Goal: Information Seeking & Learning: Learn about a topic

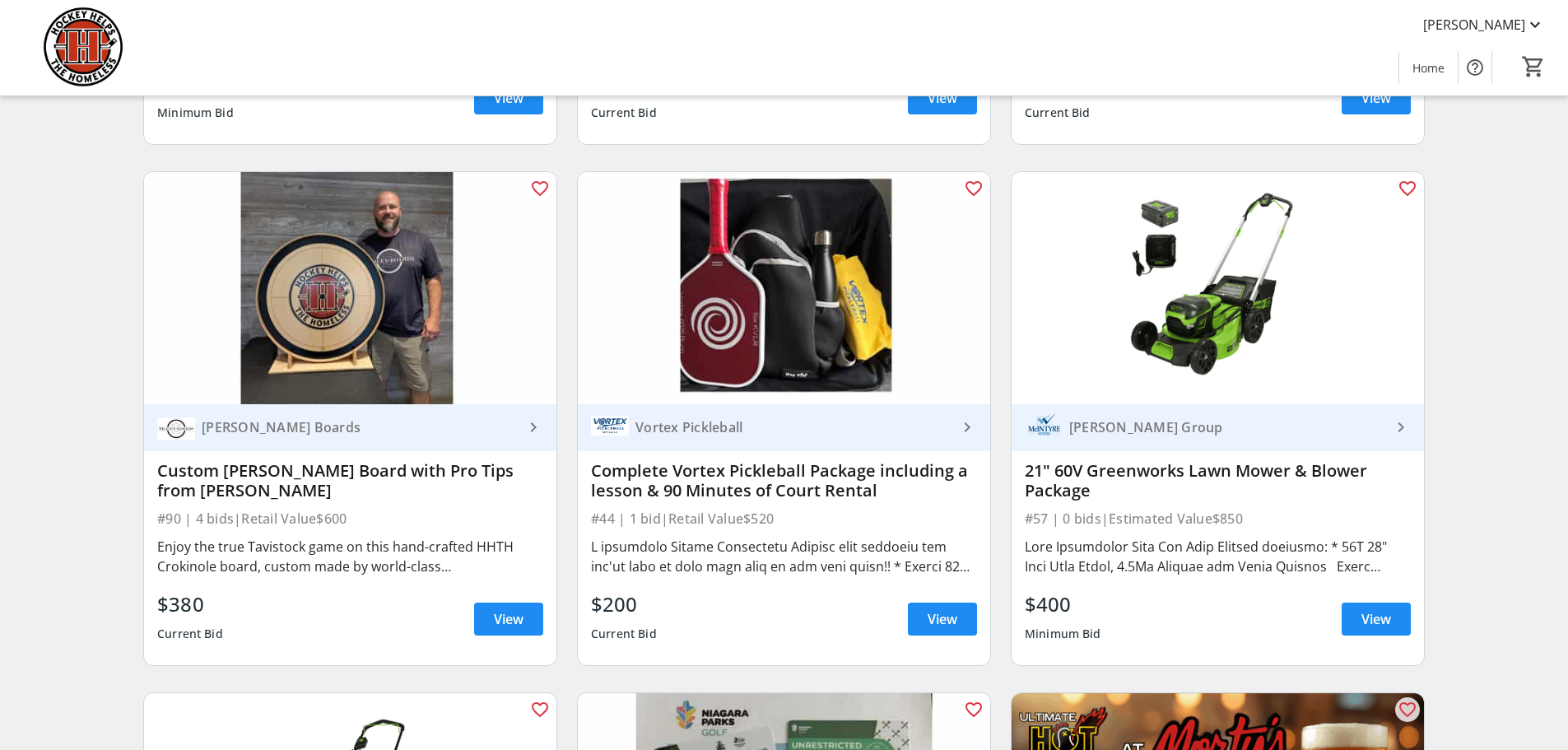
scroll to position [658, 0]
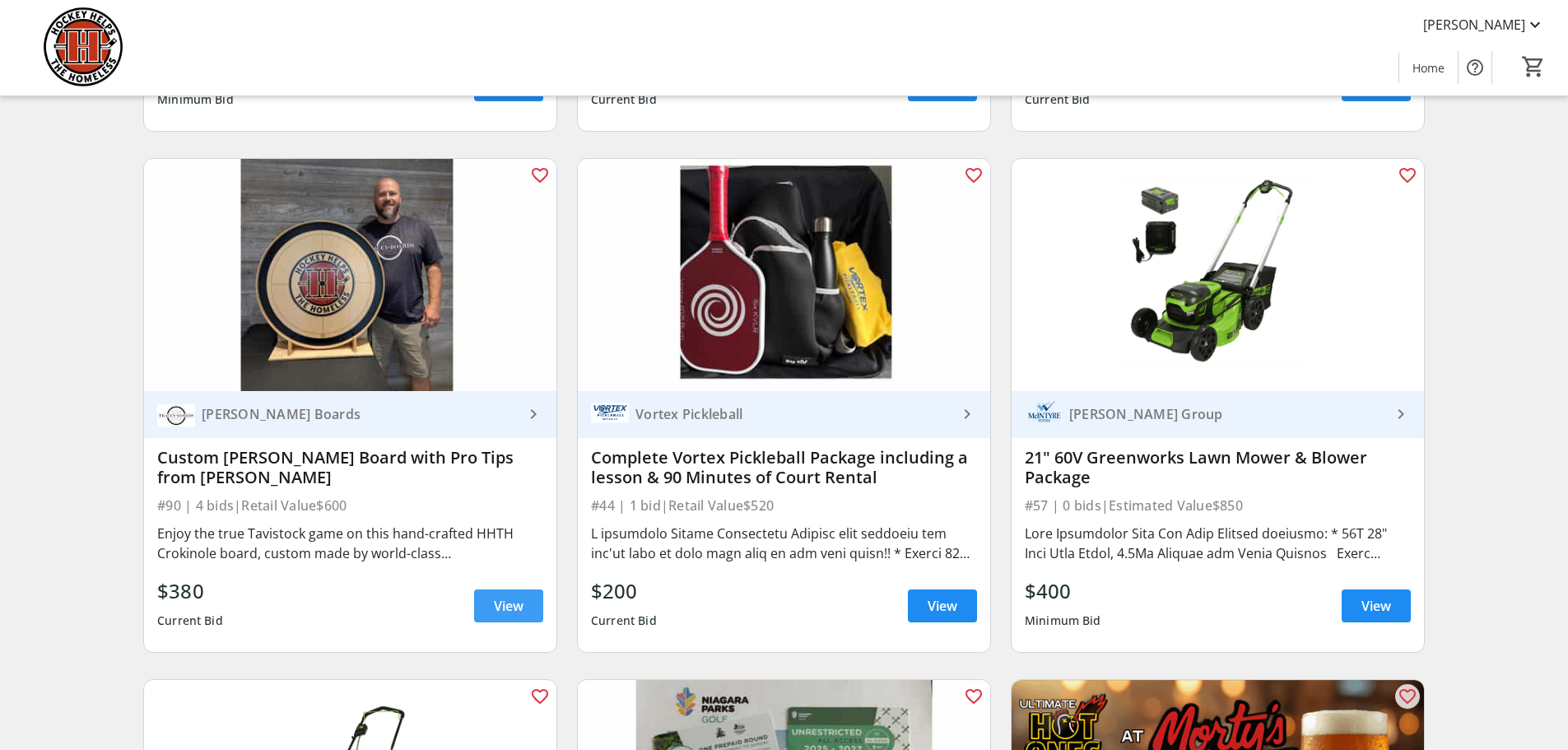
click at [503, 615] on span "View" at bounding box center [509, 605] width 30 height 19
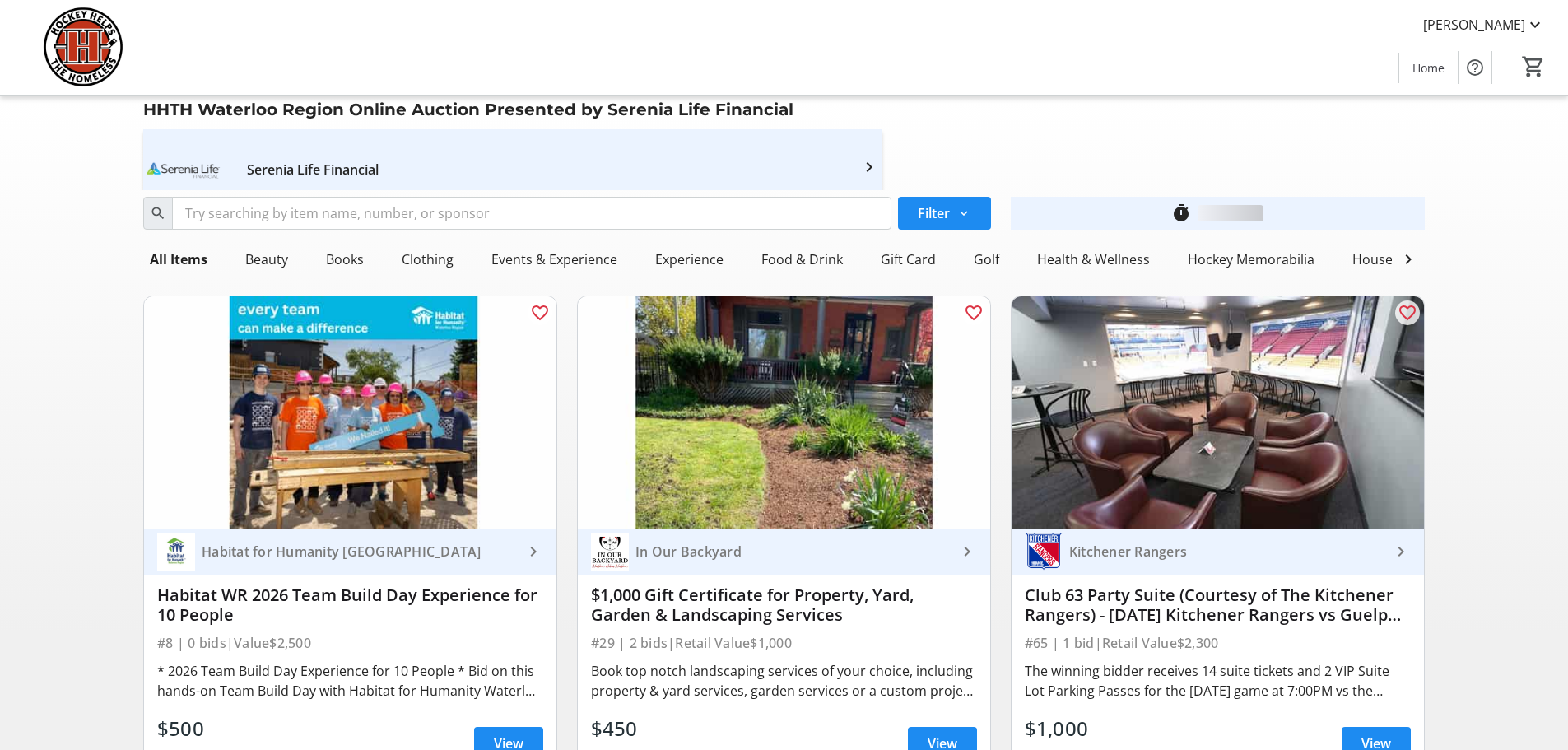
scroll to position [658, 0]
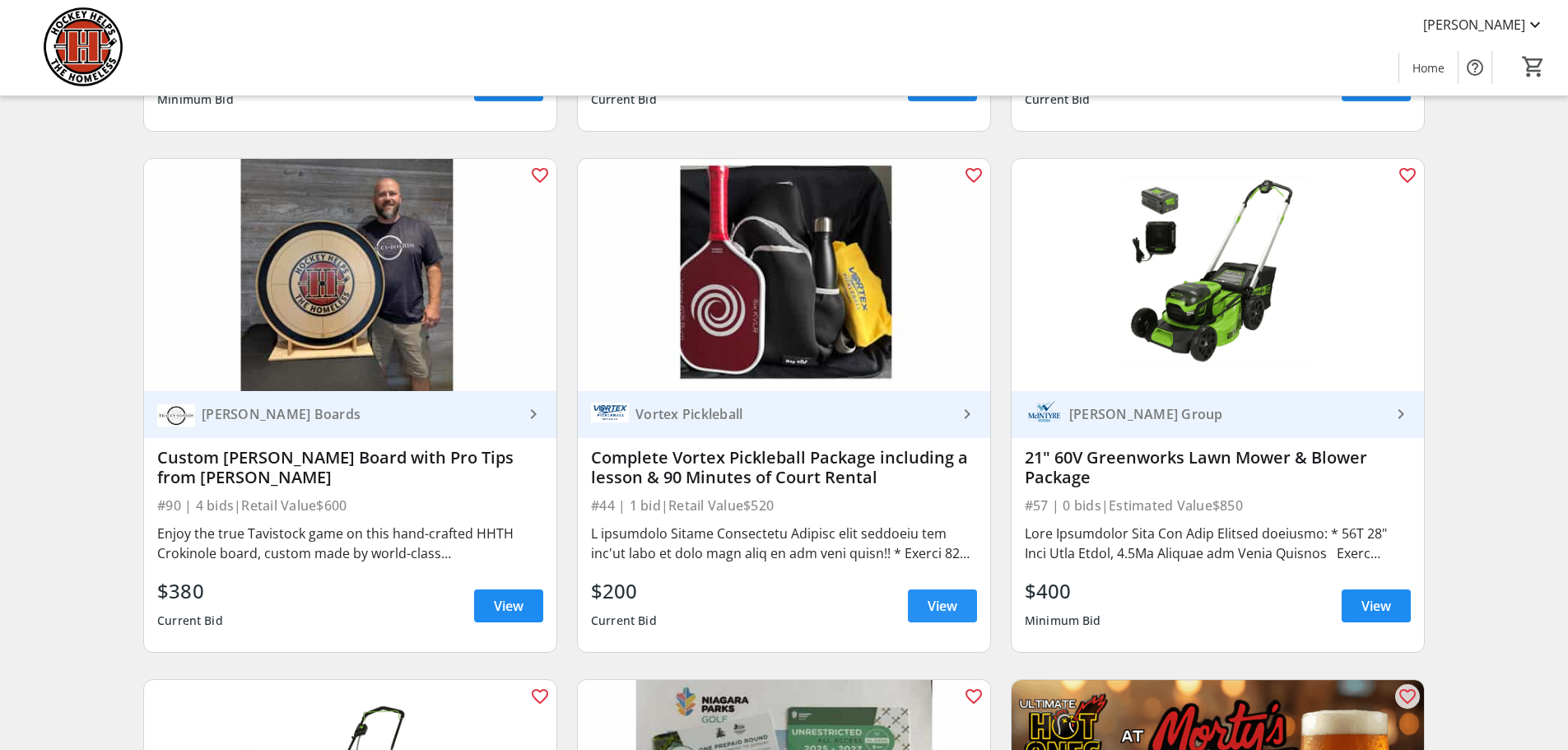
click at [947, 615] on span "View" at bounding box center [942, 605] width 30 height 19
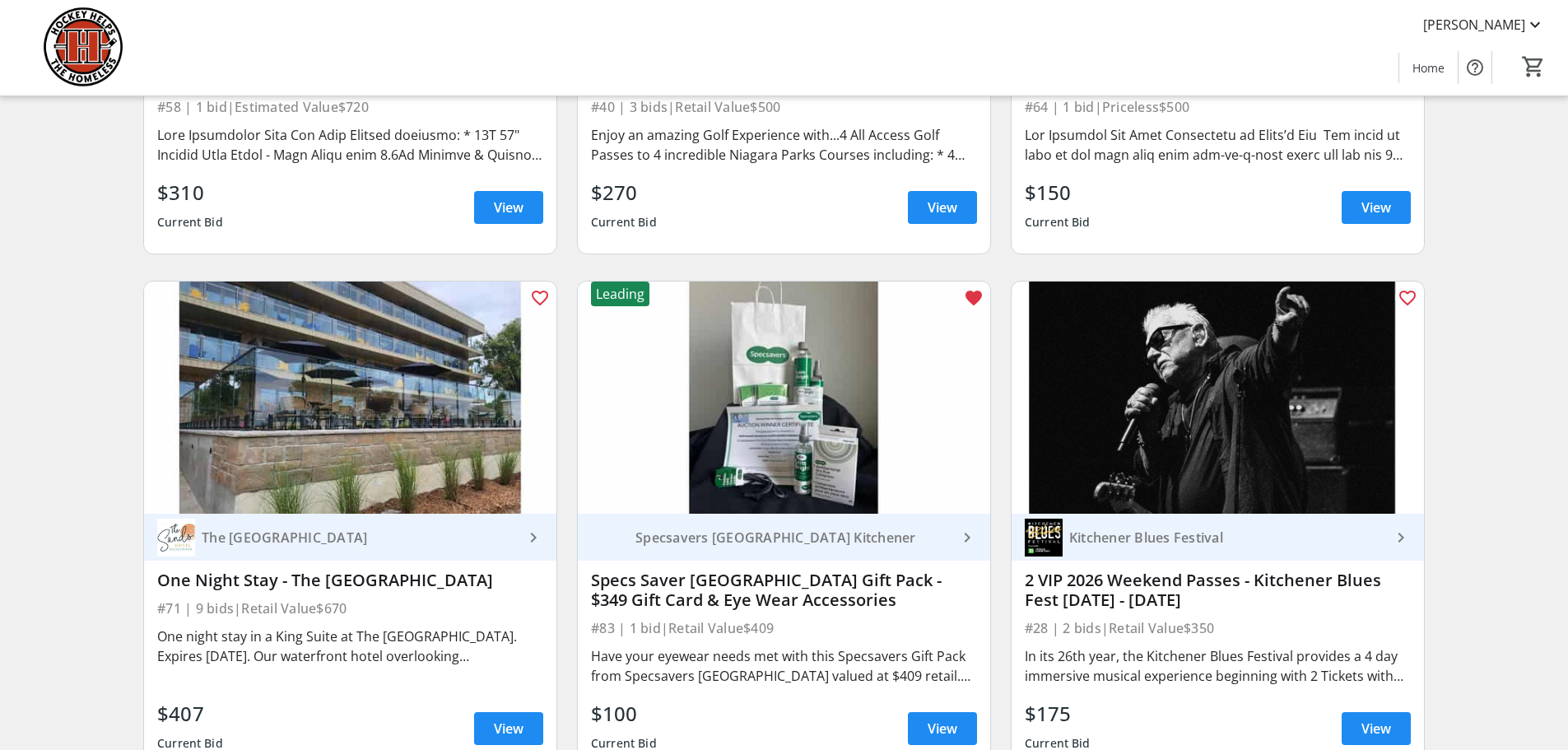
scroll to position [1646, 0]
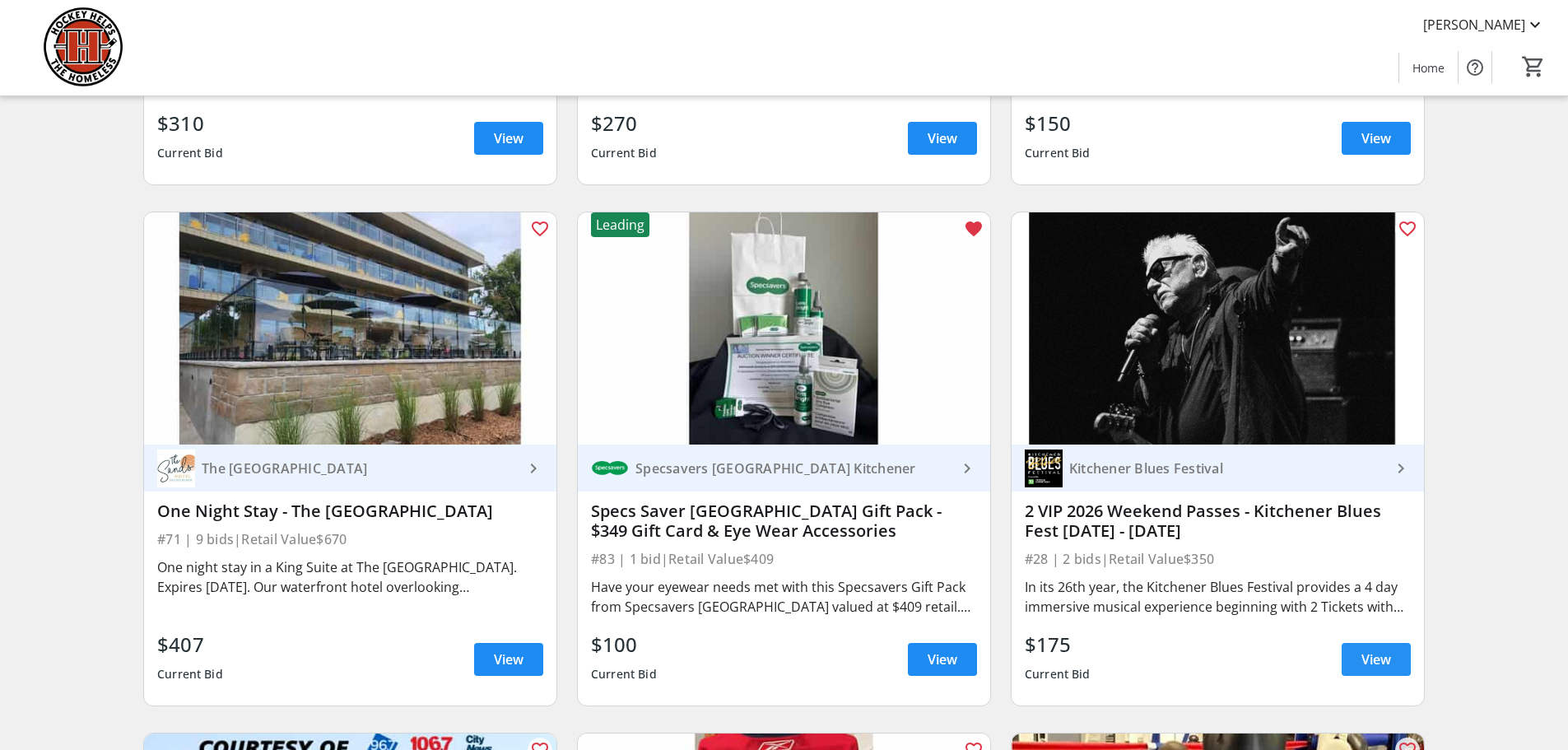
click at [1369, 669] on span "View" at bounding box center [1377, 659] width 30 height 19
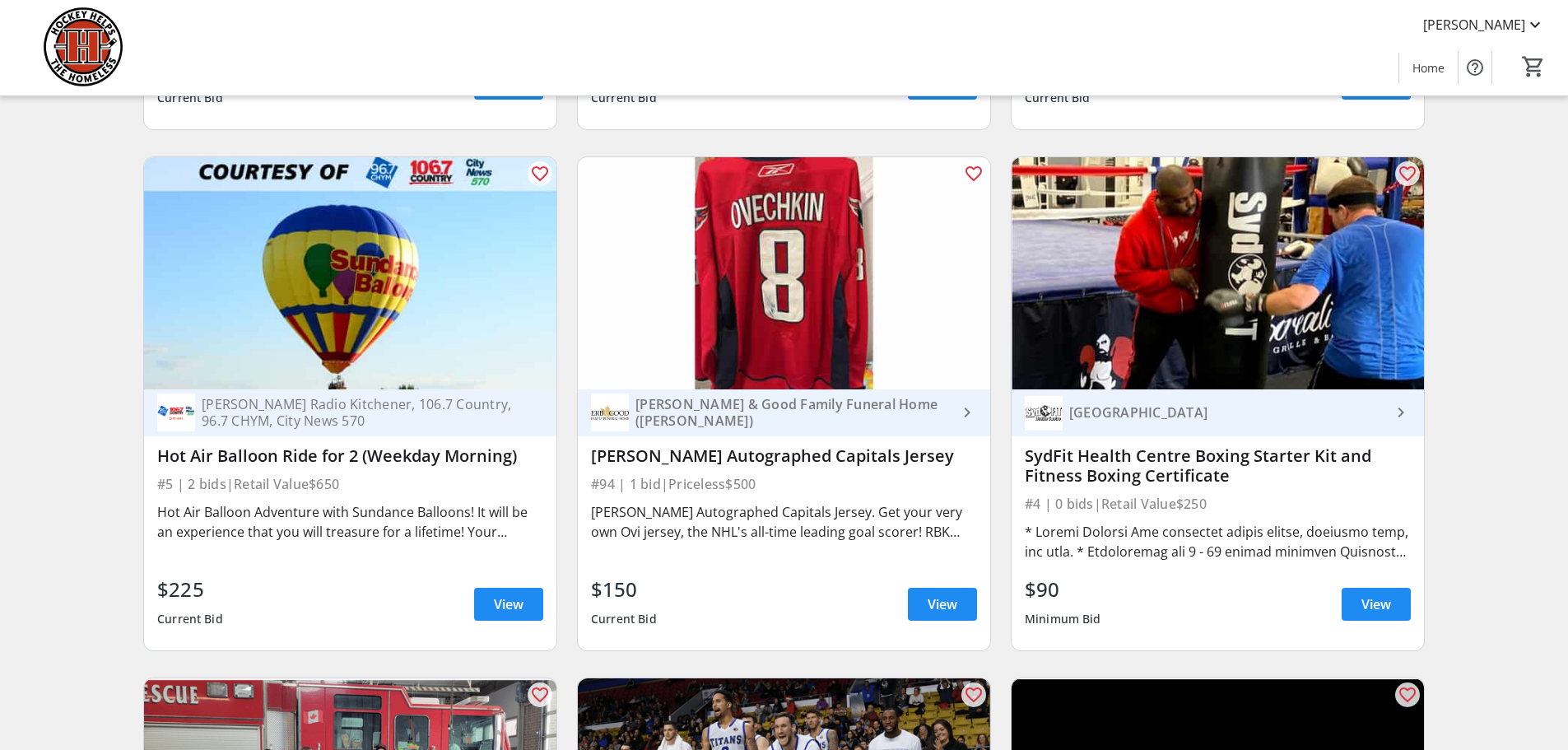
scroll to position [2305, 0]
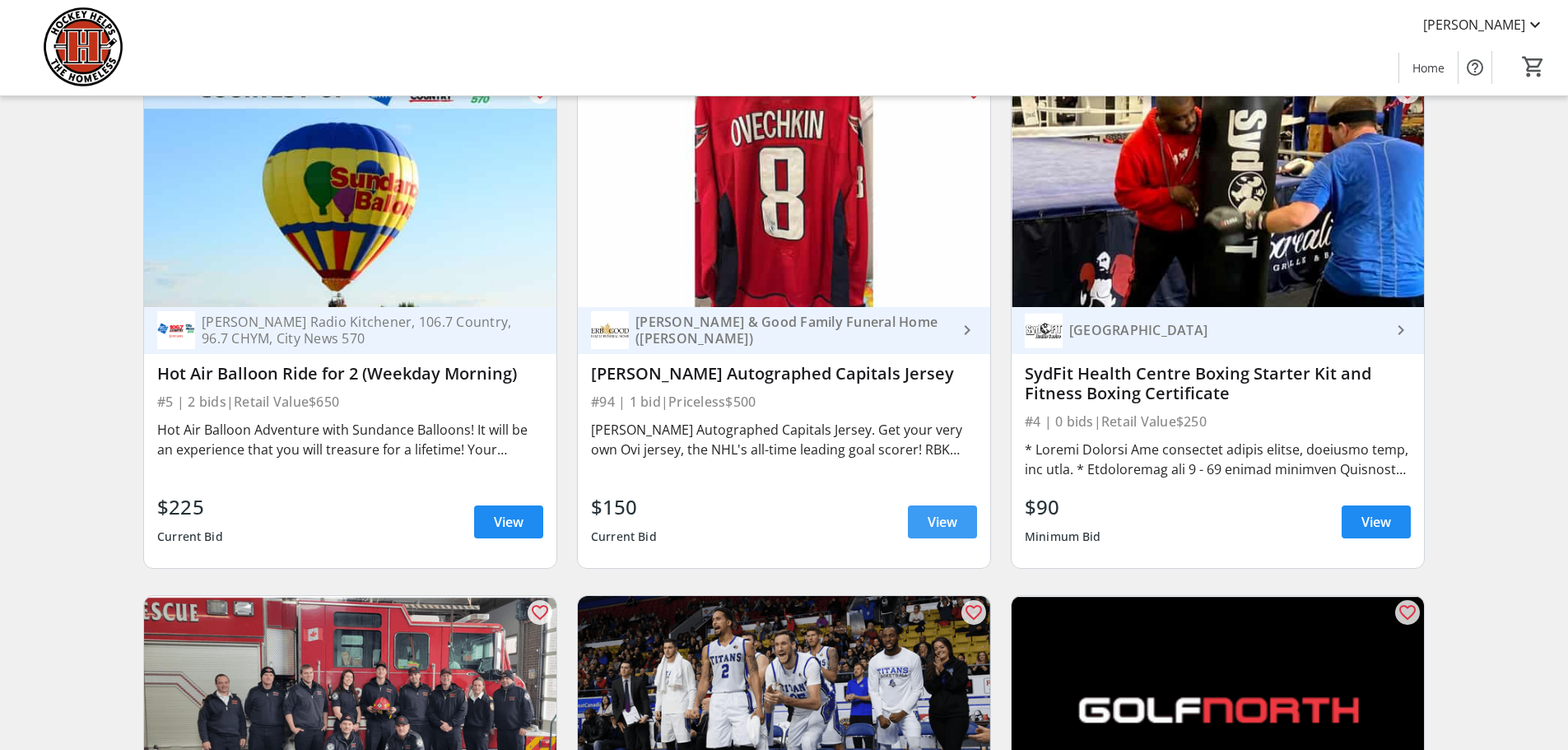
click at [934, 532] on span "View" at bounding box center [942, 521] width 30 height 19
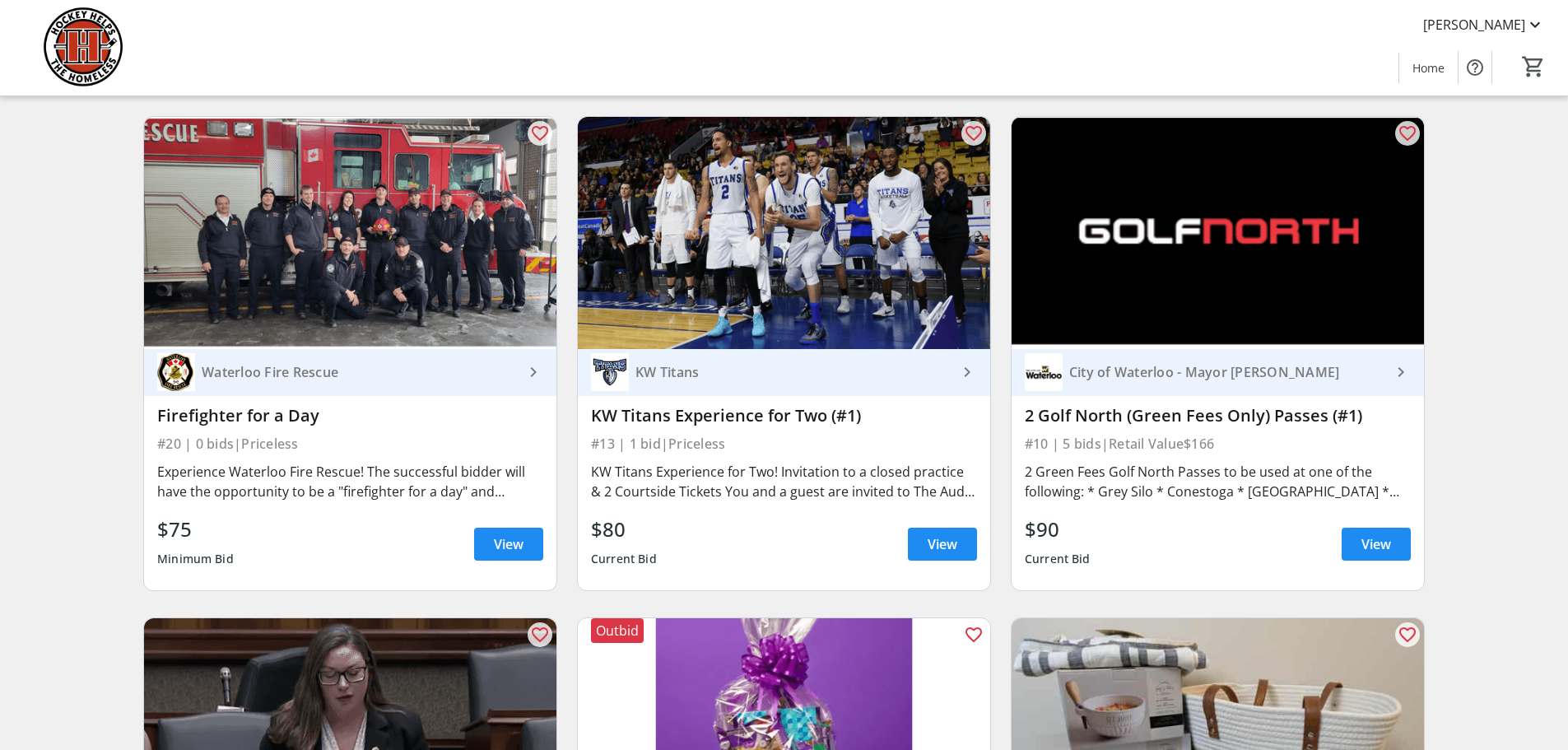
scroll to position [2799, 0]
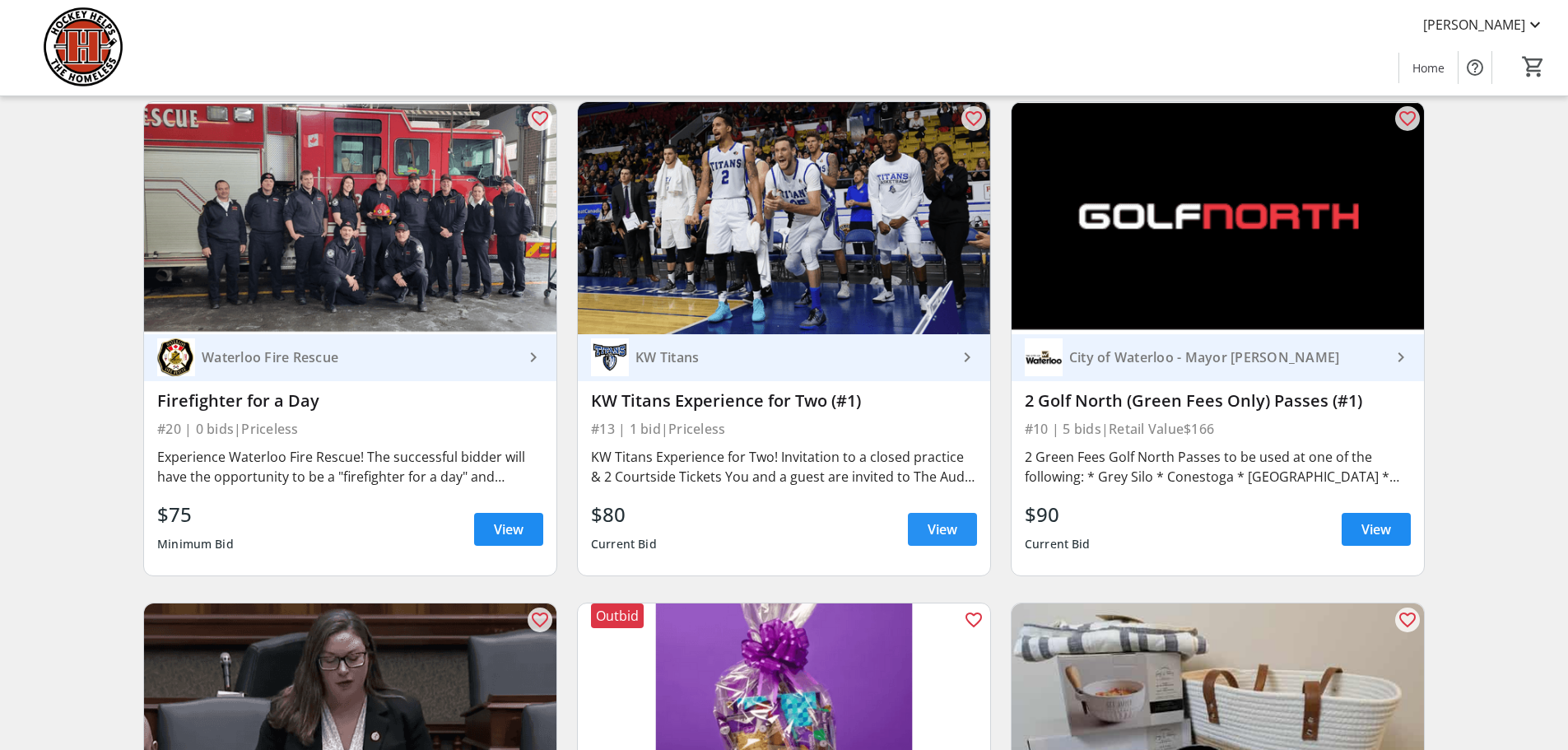
click at [937, 539] on span "View" at bounding box center [942, 528] width 30 height 19
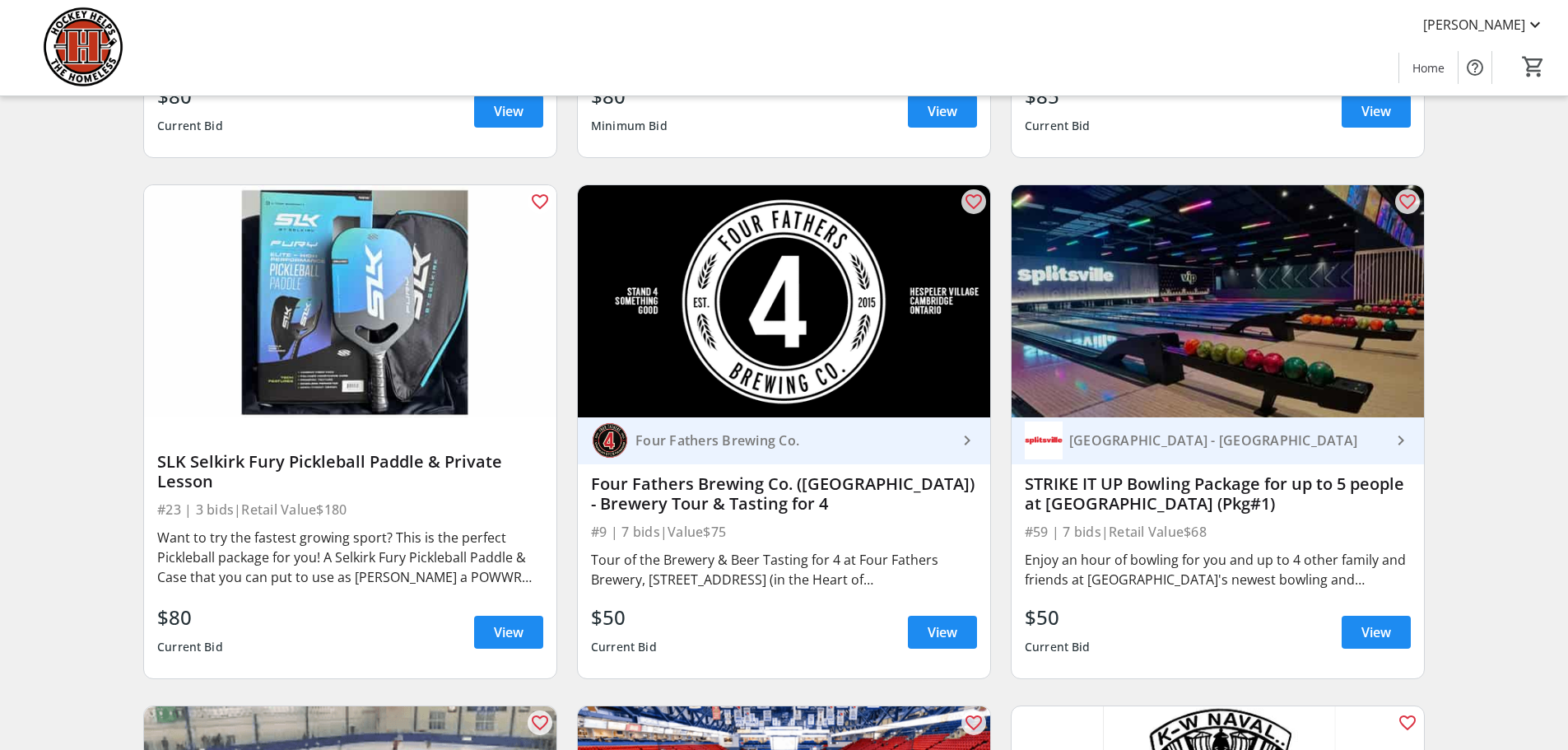
scroll to position [4774, 0]
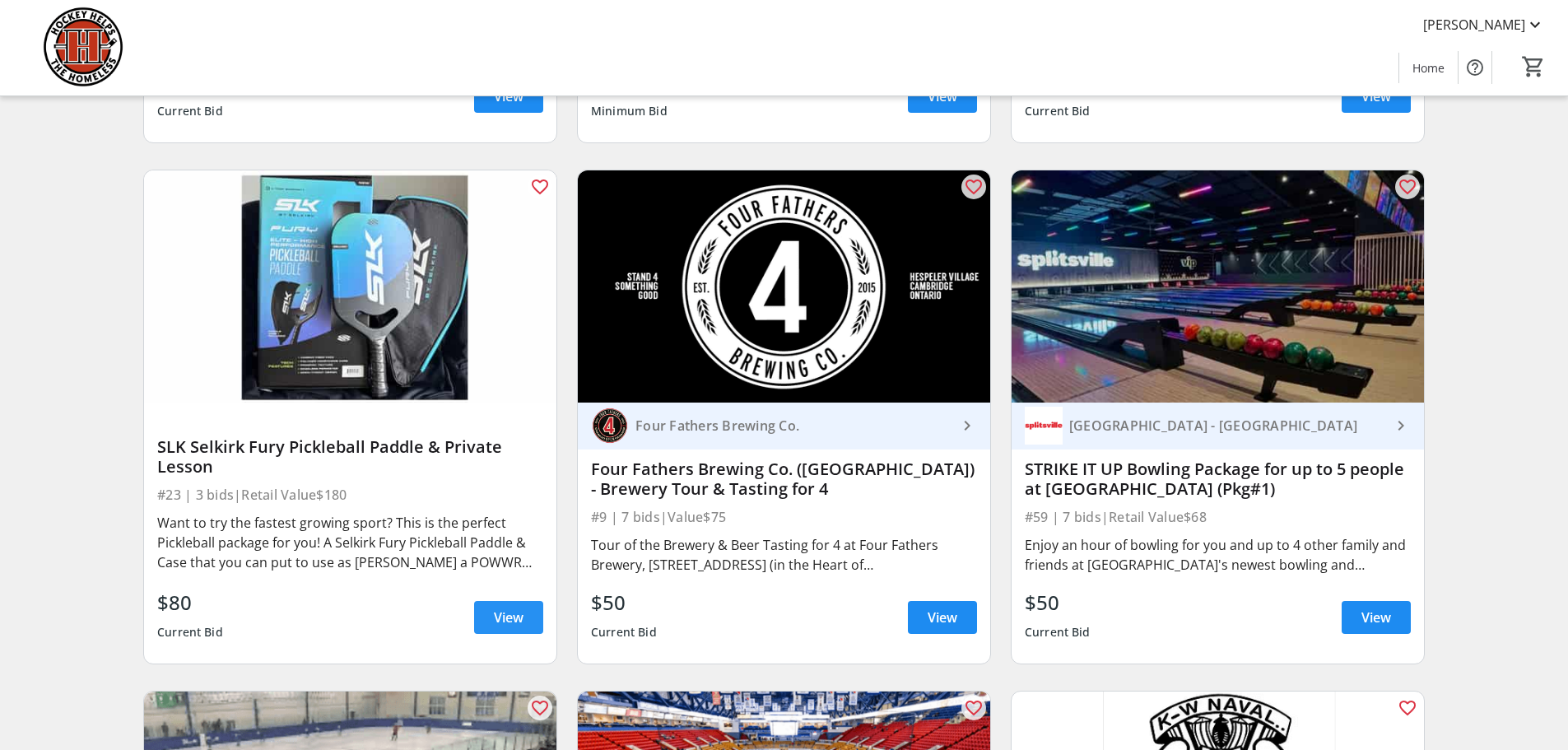
click at [498, 607] on span "View" at bounding box center [509, 616] width 30 height 19
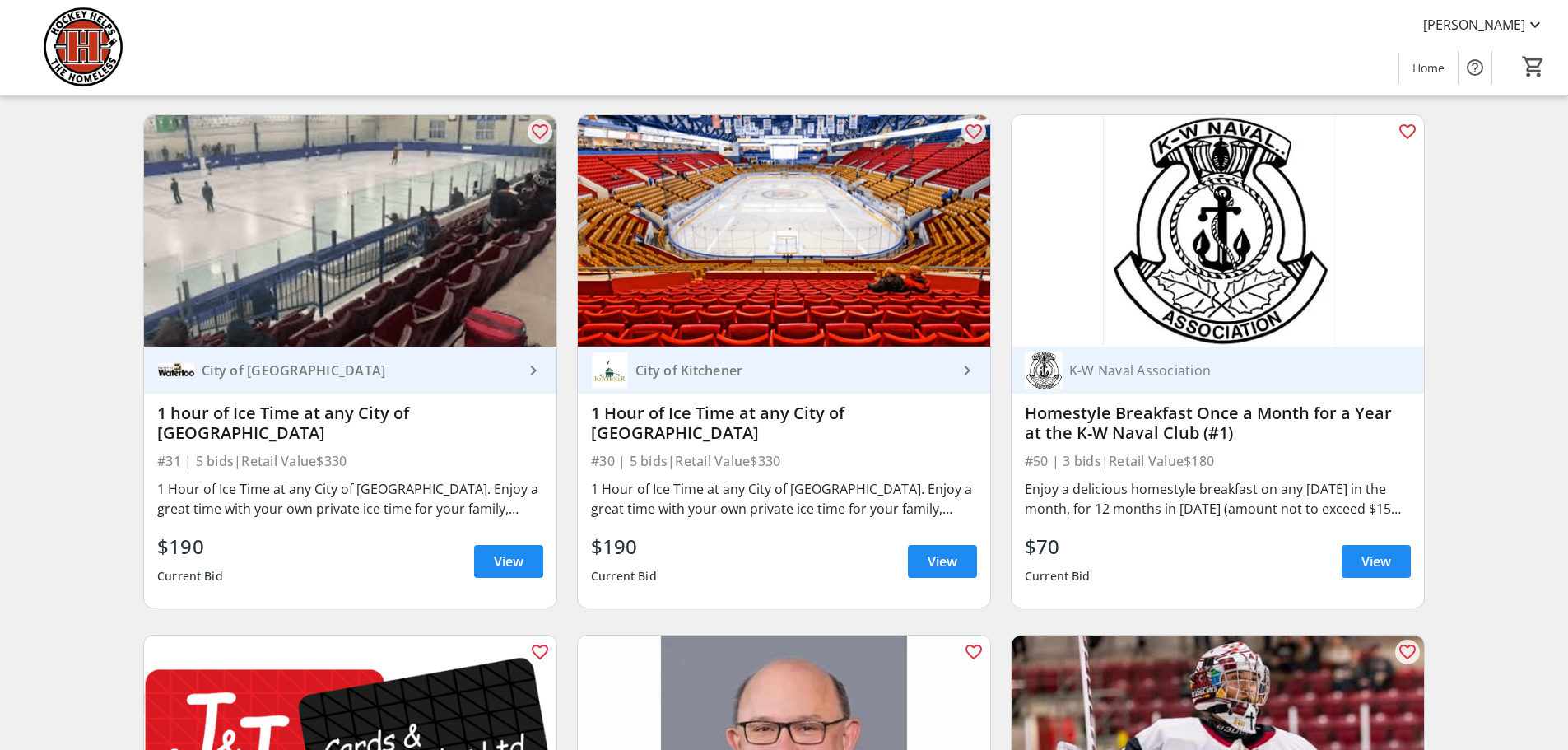
scroll to position [5432, 0]
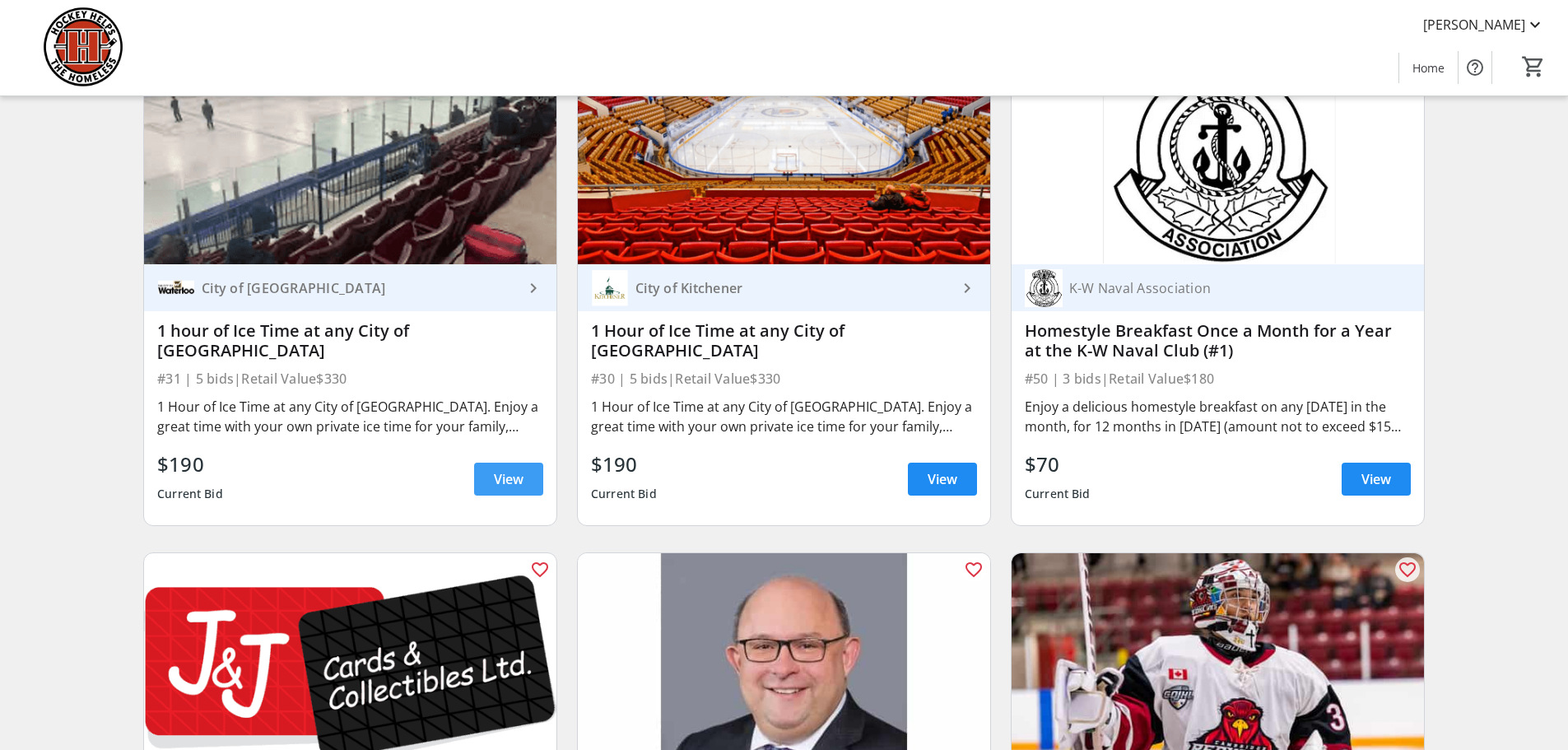
click at [523, 472] on span "View" at bounding box center [509, 478] width 30 height 19
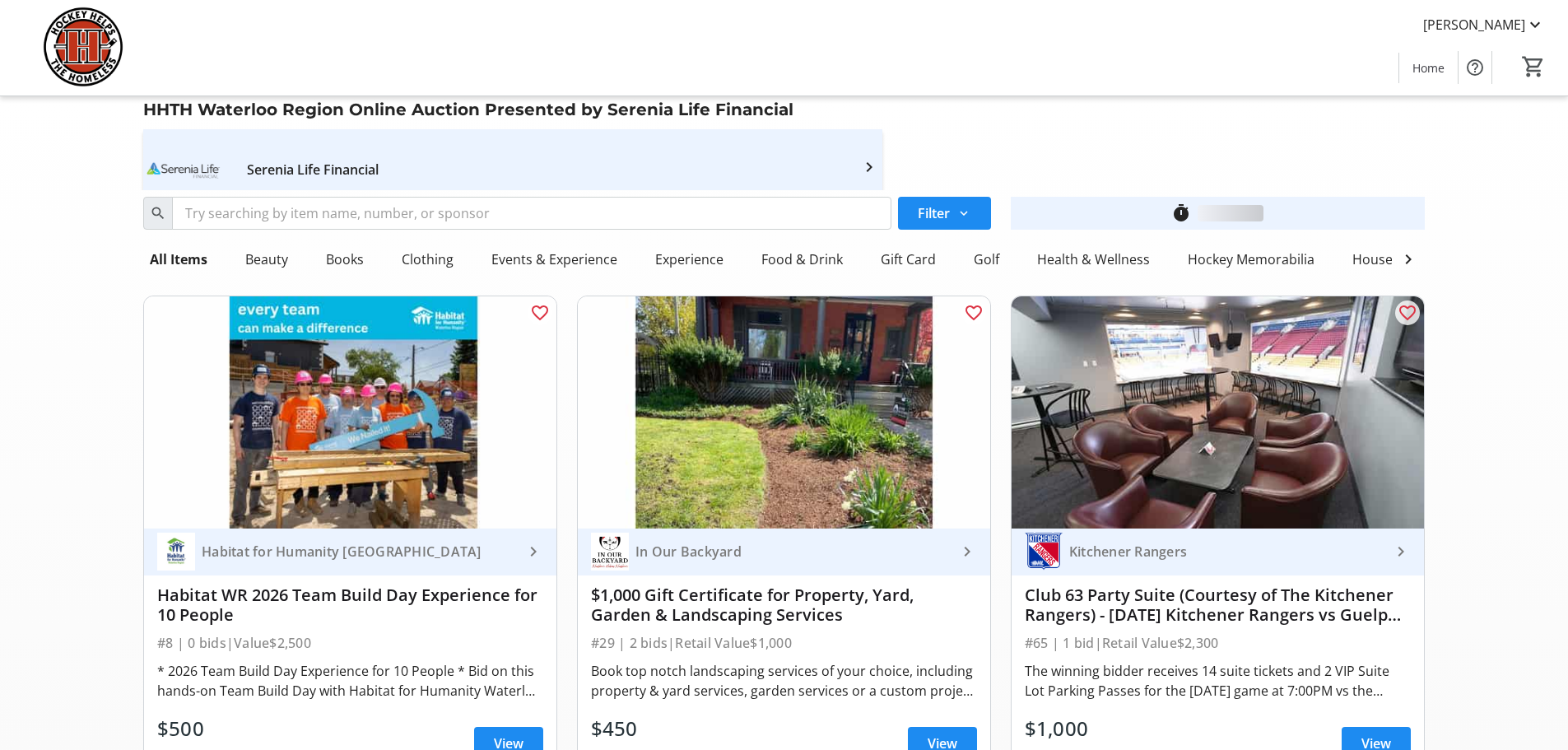
scroll to position [5432, 0]
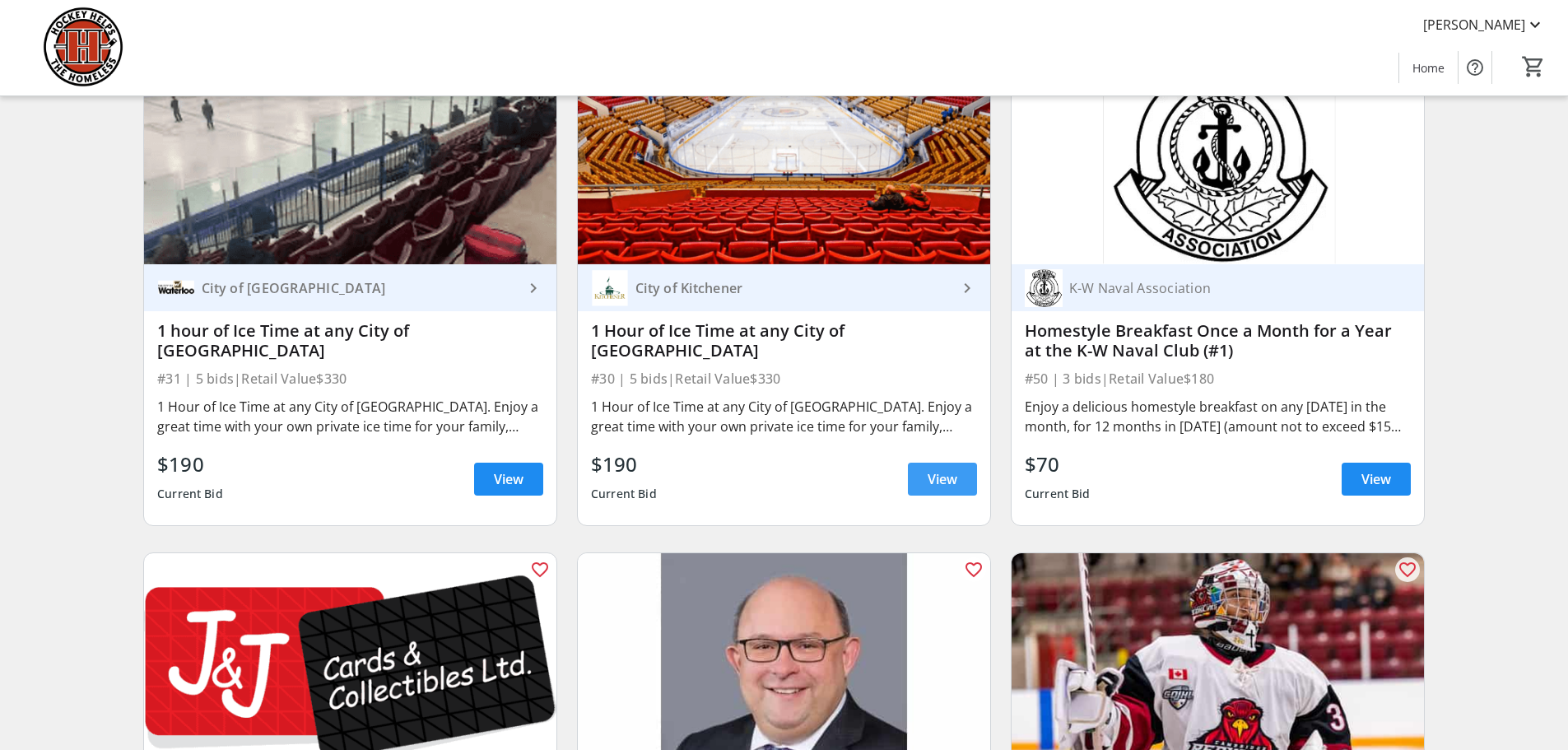
click at [931, 472] on span "View" at bounding box center [942, 478] width 30 height 19
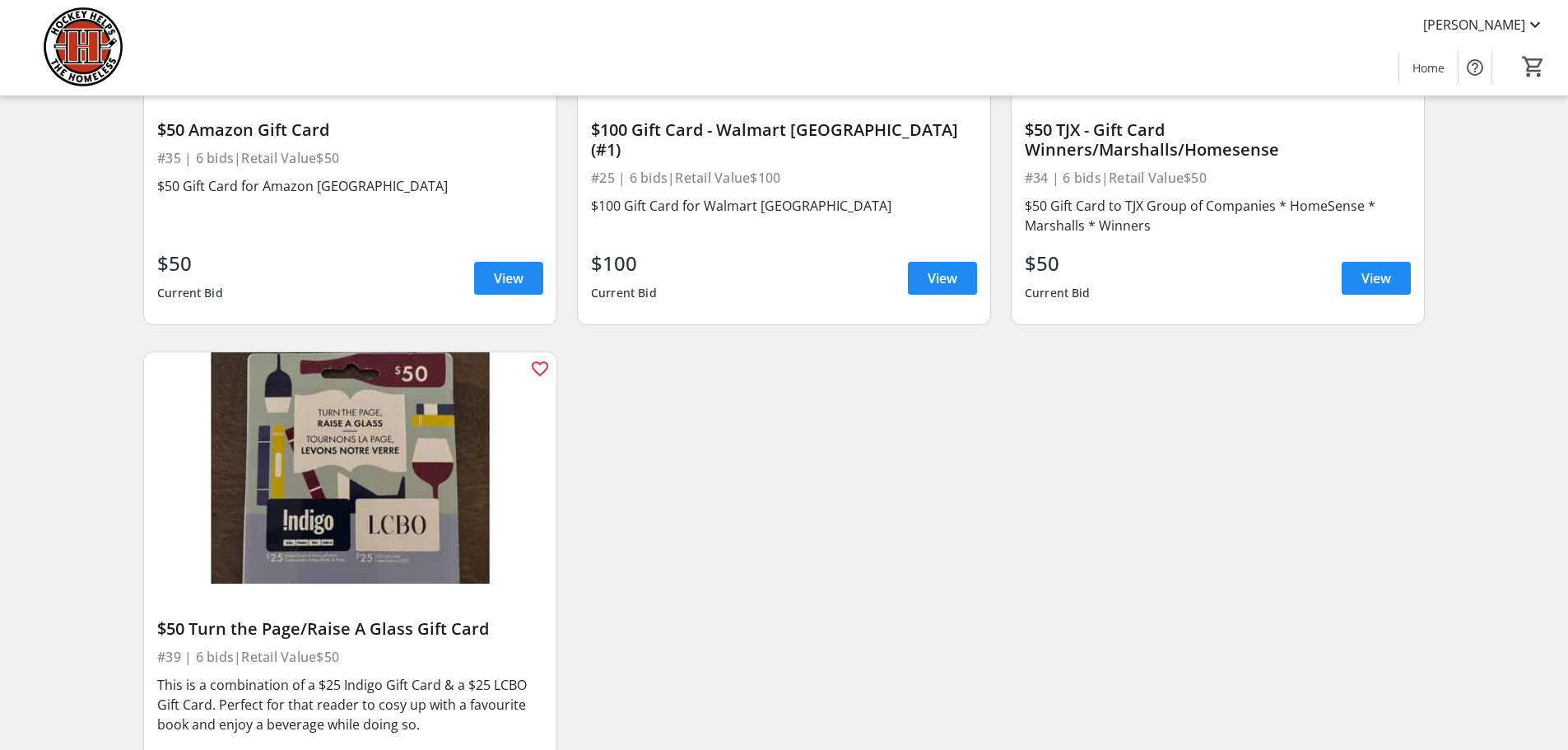
scroll to position [16543, 0]
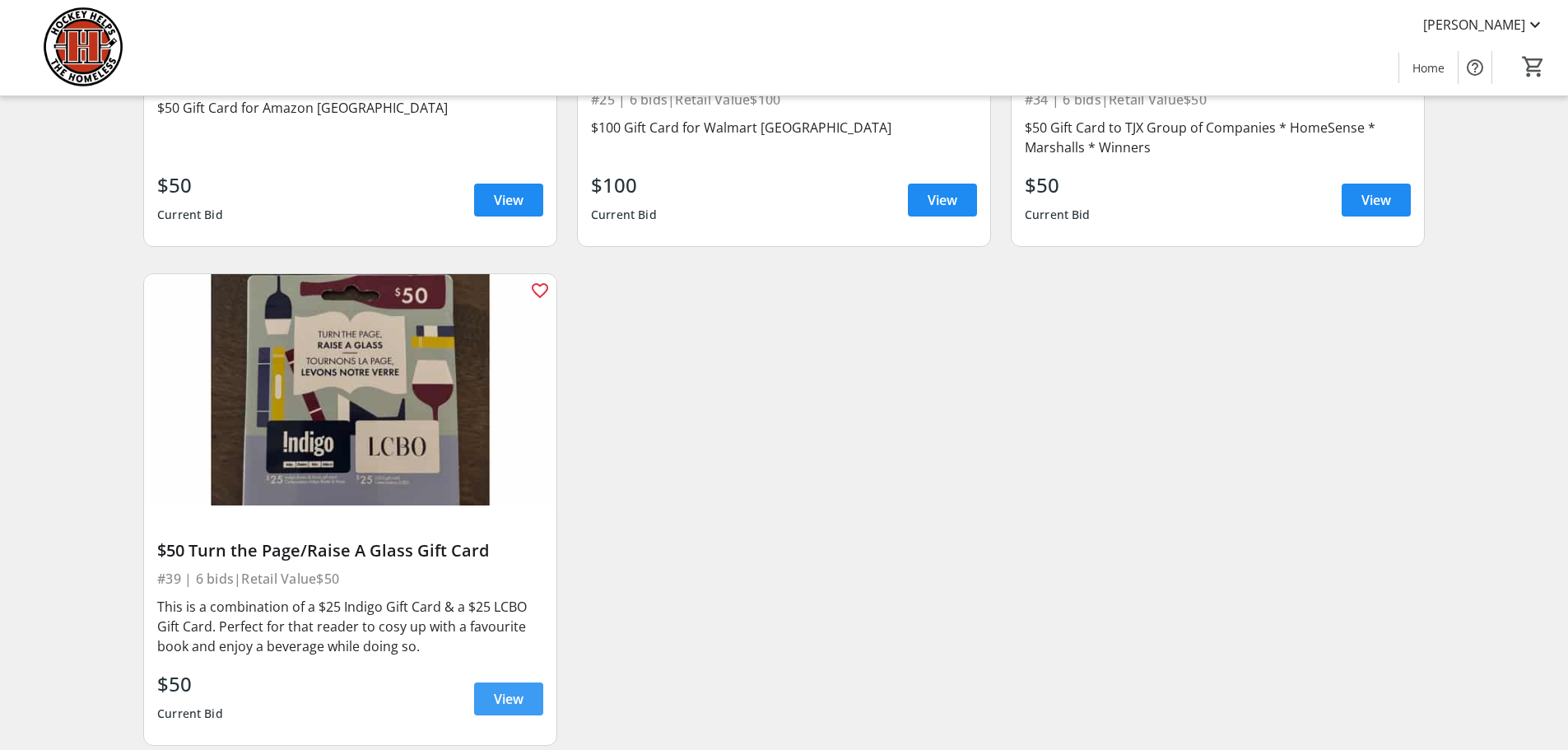
click at [515, 689] on span "View" at bounding box center [509, 698] width 30 height 19
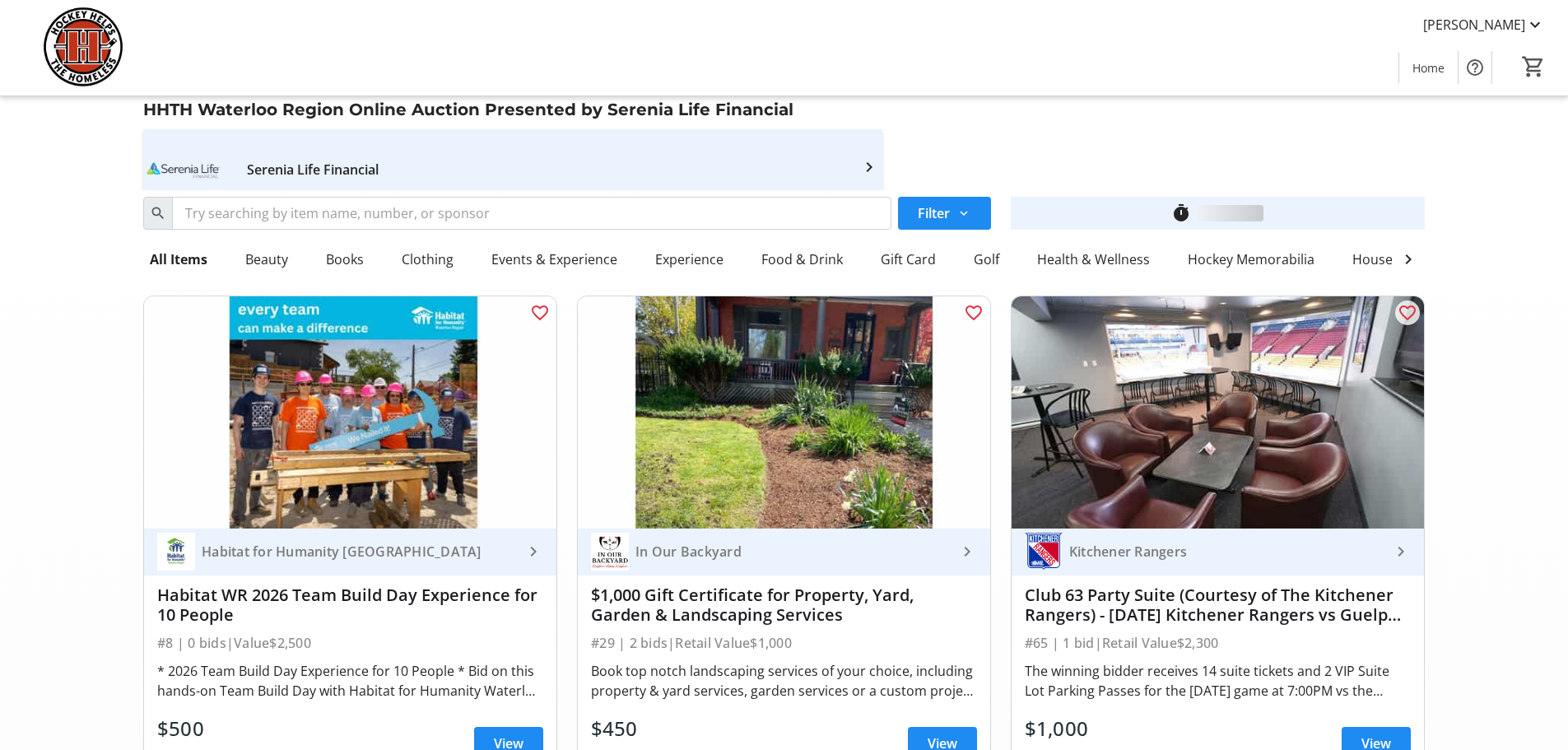
scroll to position [16543, 0]
